Goal: Transaction & Acquisition: Book appointment/travel/reservation

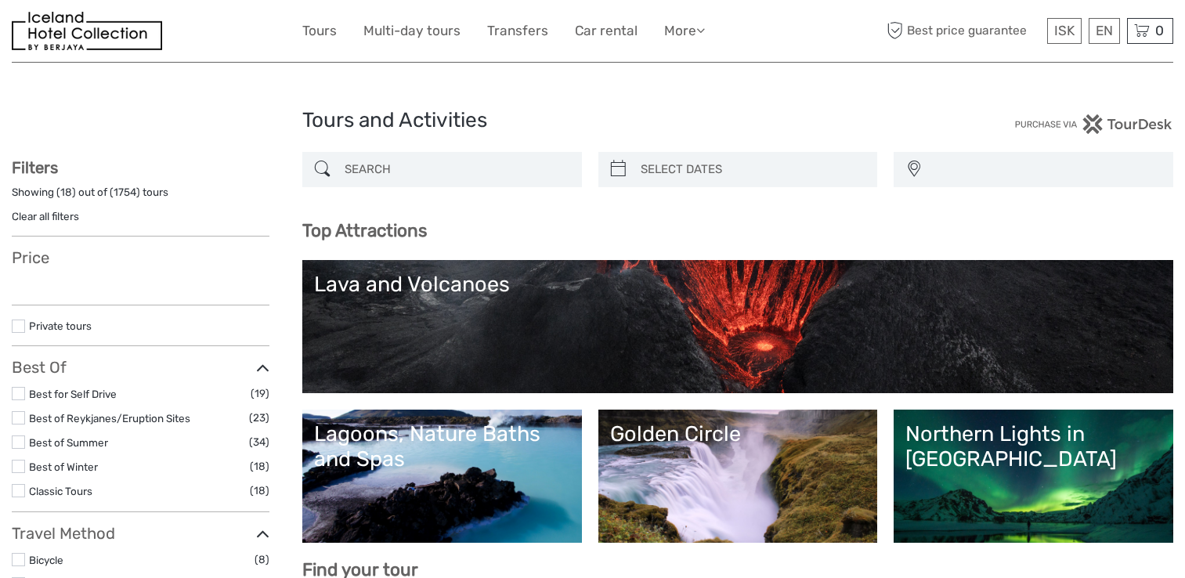
select select
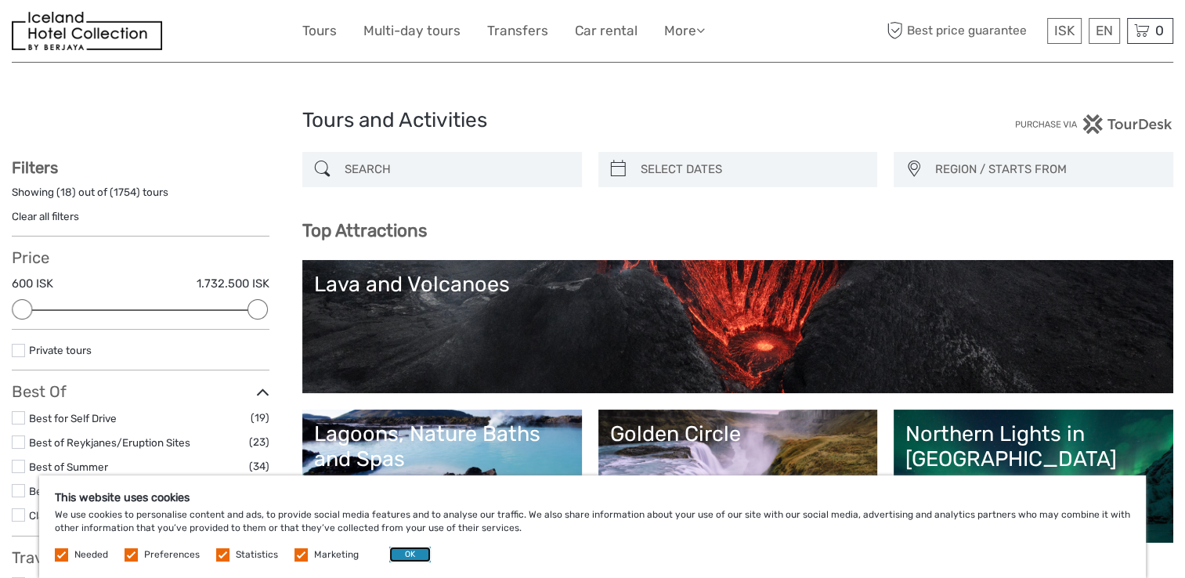
click at [411, 552] on button "OK" at bounding box center [410, 555] width 42 height 16
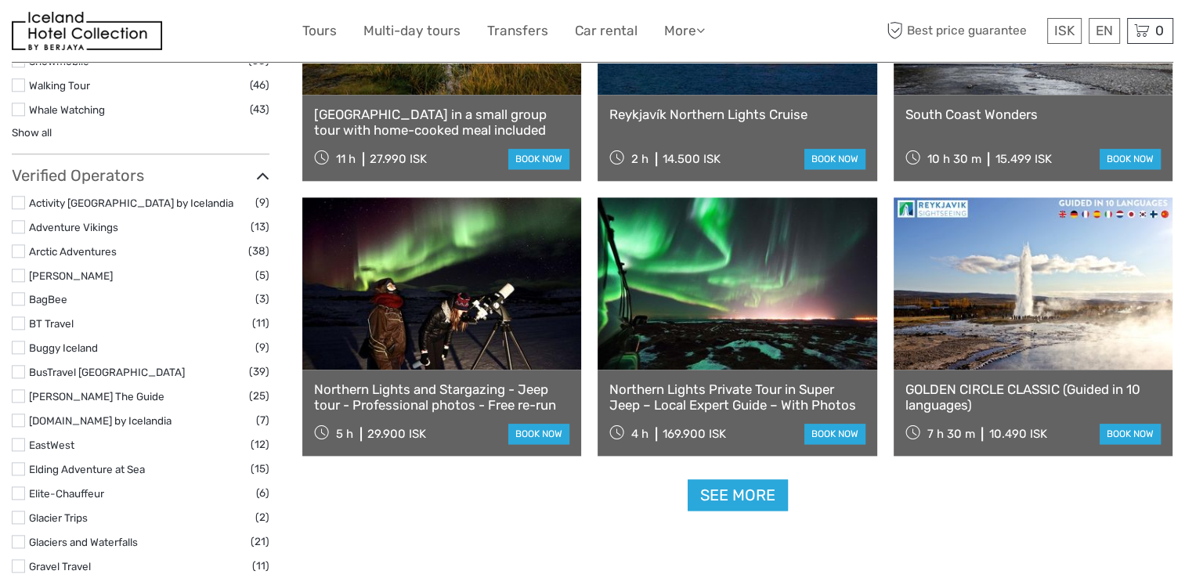
scroll to position [1785, 0]
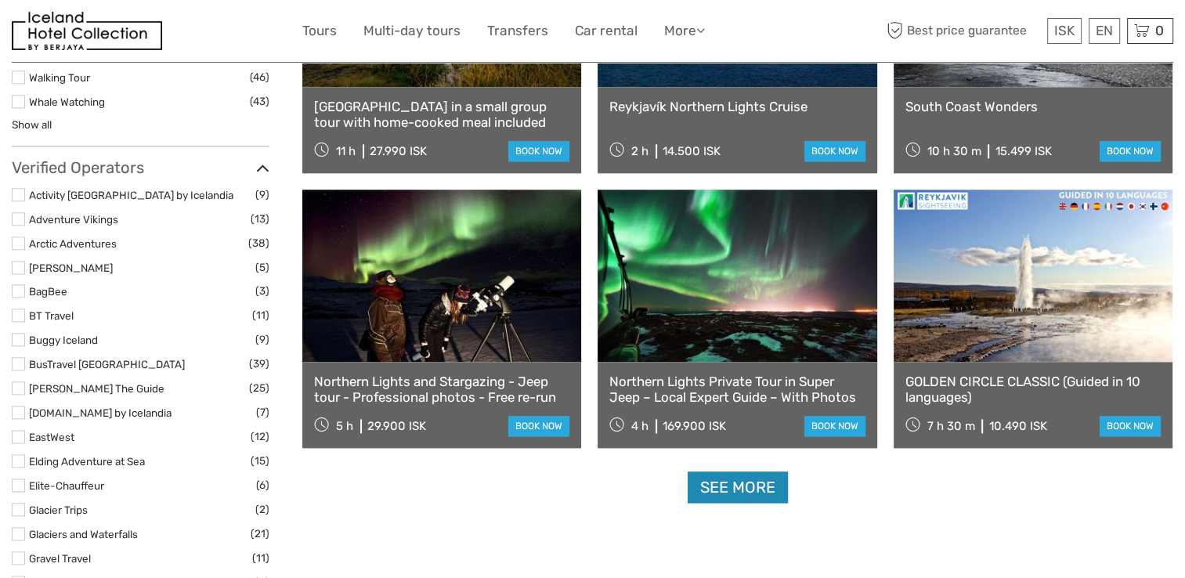
click at [759, 487] on link "See more" at bounding box center [738, 488] width 100 height 32
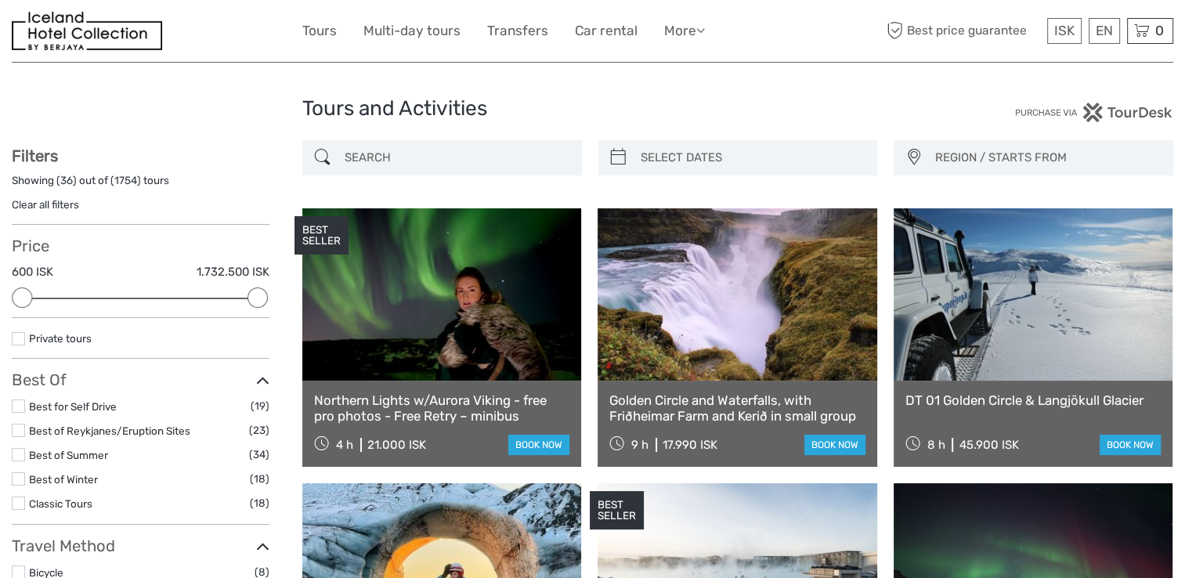
scroll to position [0, 0]
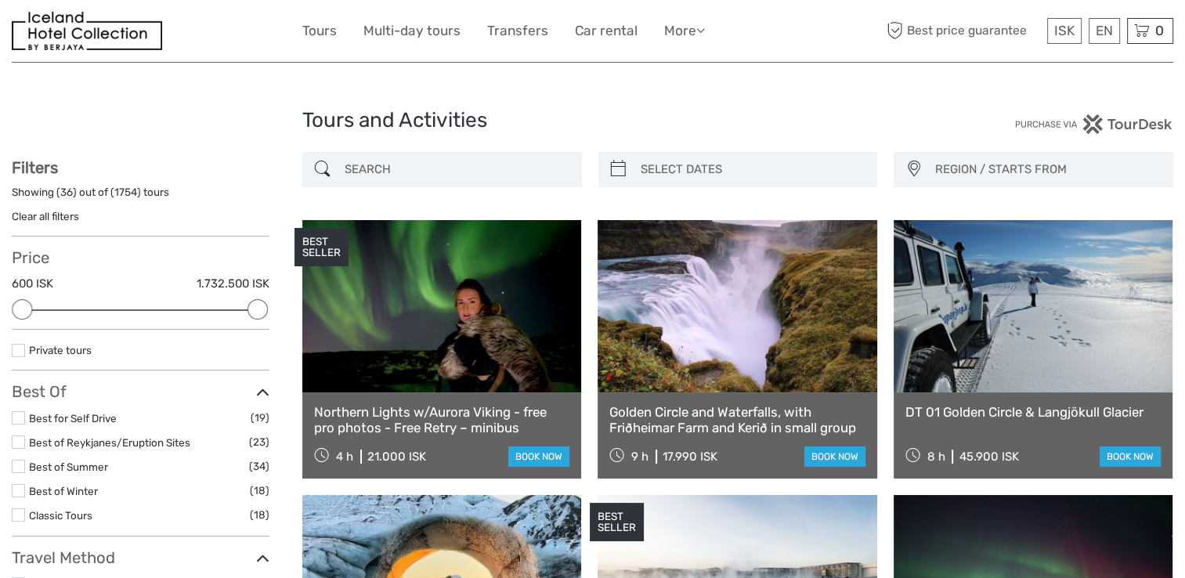
click at [19, 492] on label at bounding box center [18, 490] width 13 height 13
click at [0, 0] on input "checkbox" at bounding box center [0, 0] width 0 height 0
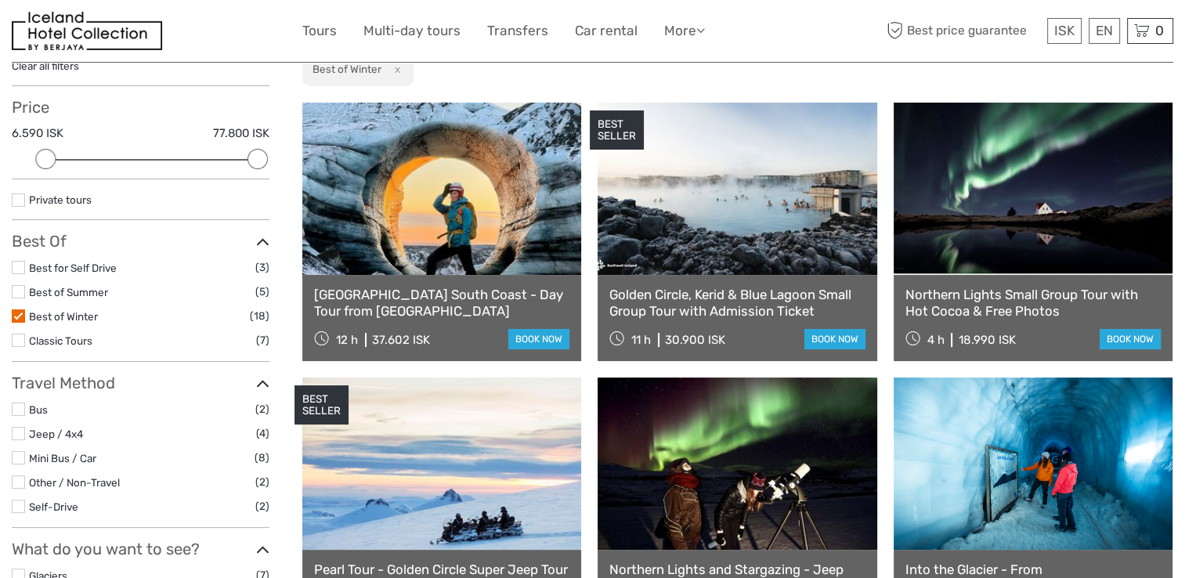
scroll to position [153, 0]
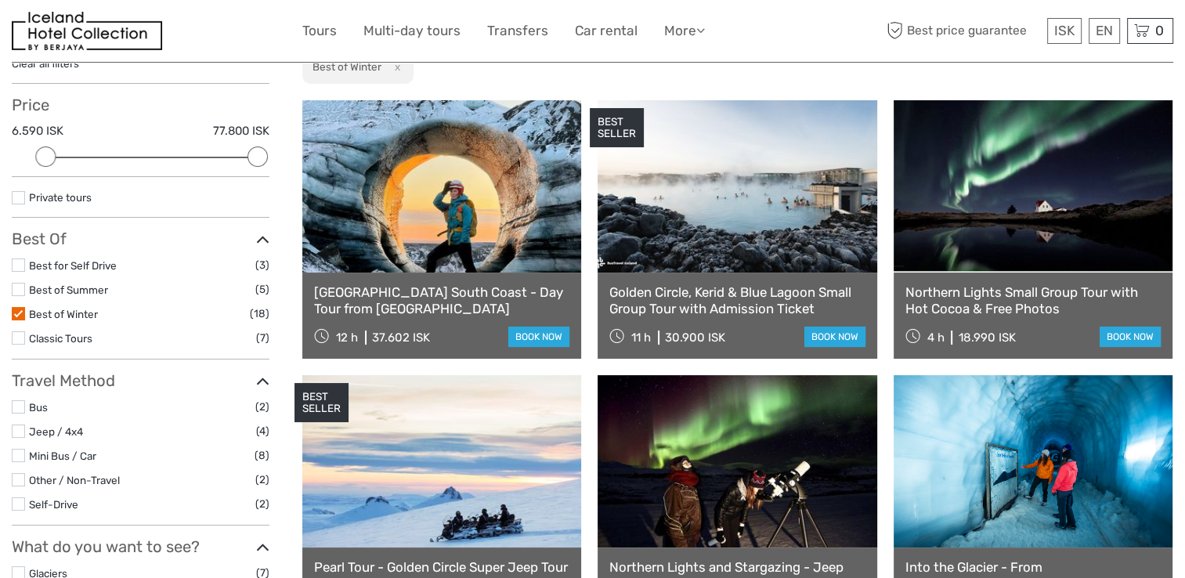
click at [1047, 179] on link at bounding box center [1033, 186] width 279 height 172
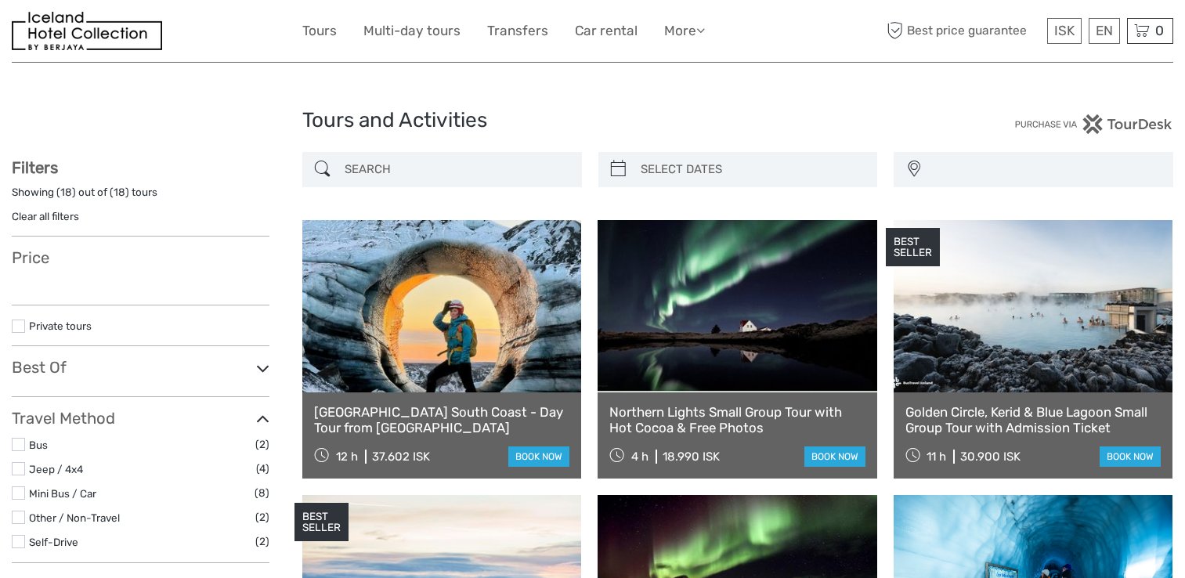
select select
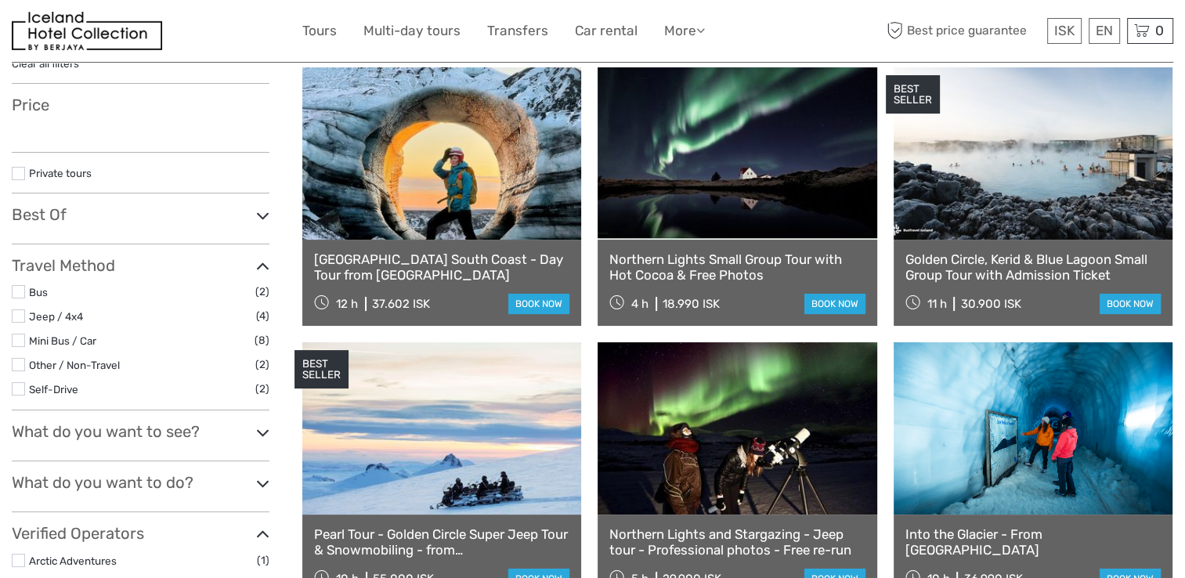
select select
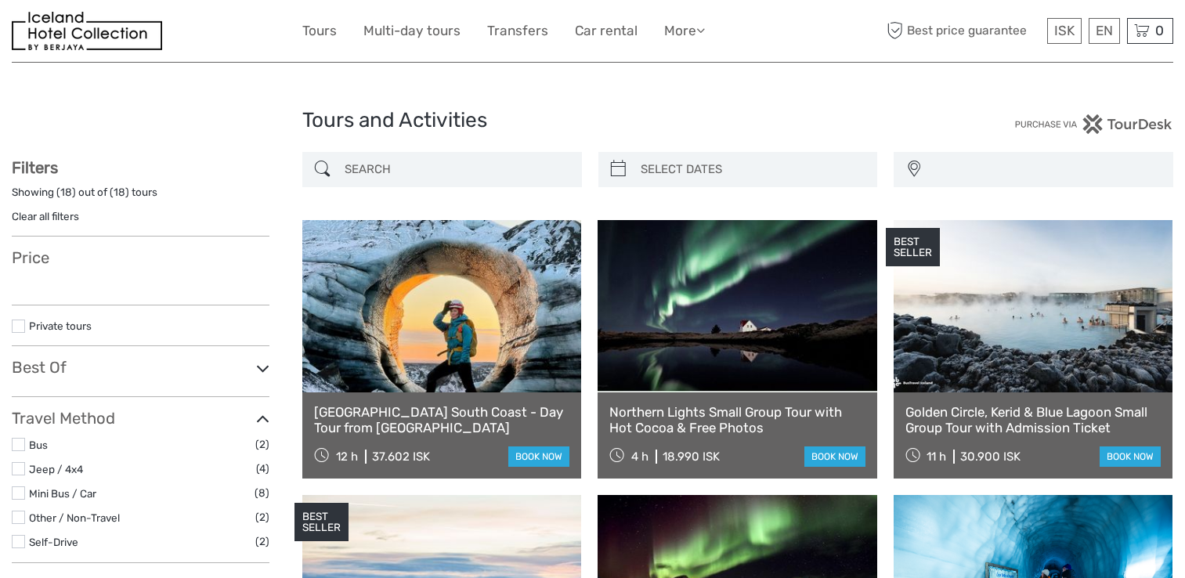
select select
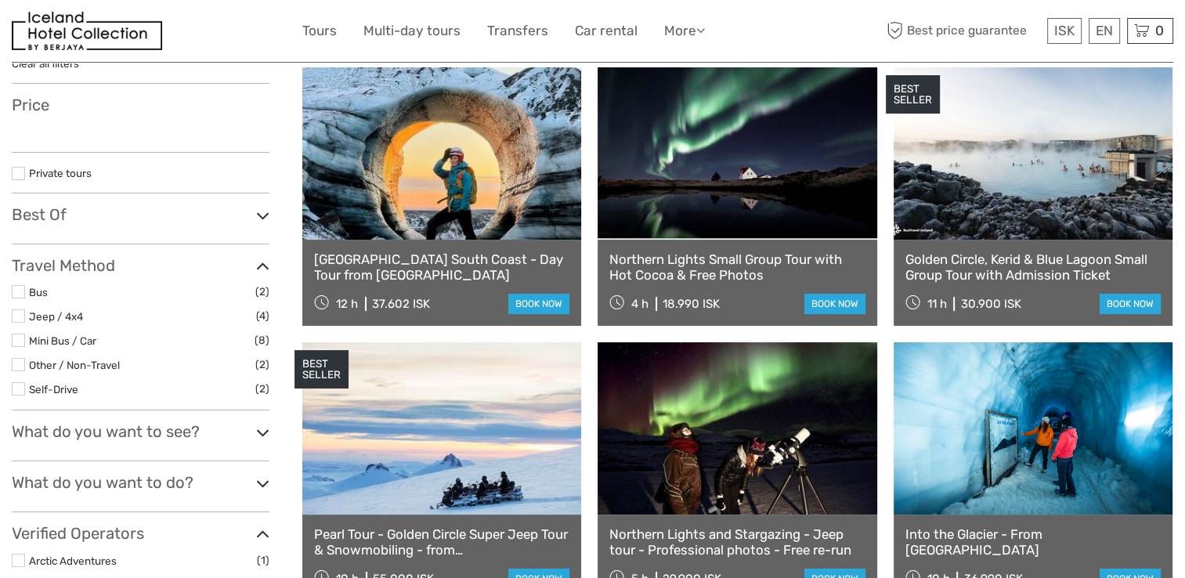
select select
